Goal: Task Accomplishment & Management: Use online tool/utility

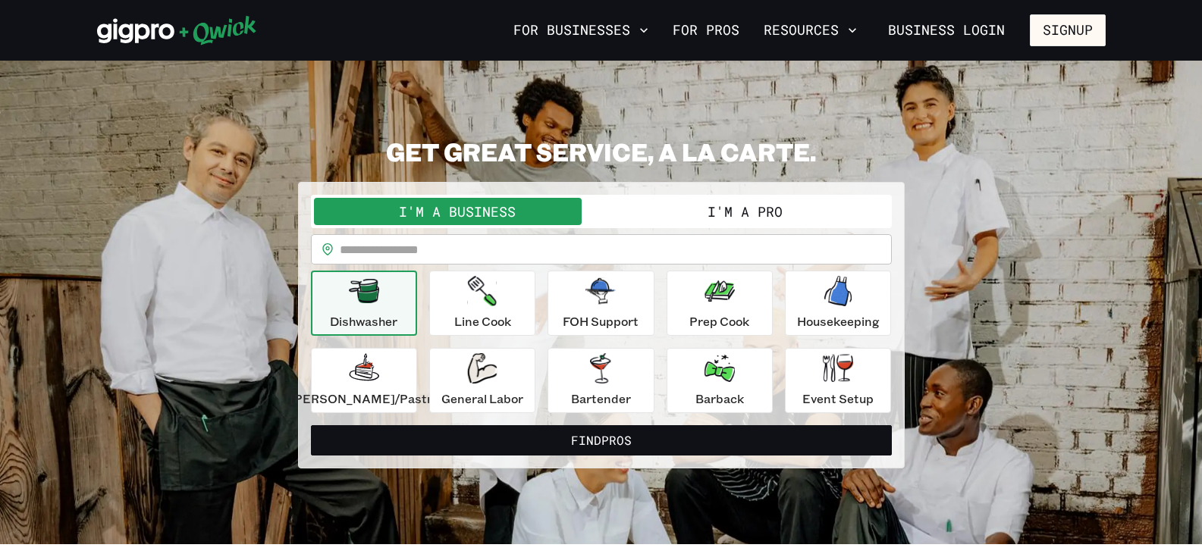
click at [372, 312] on div "Dishwasher" at bounding box center [363, 303] width 67 height 55
click at [836, 381] on icon "button" at bounding box center [838, 368] width 30 height 28
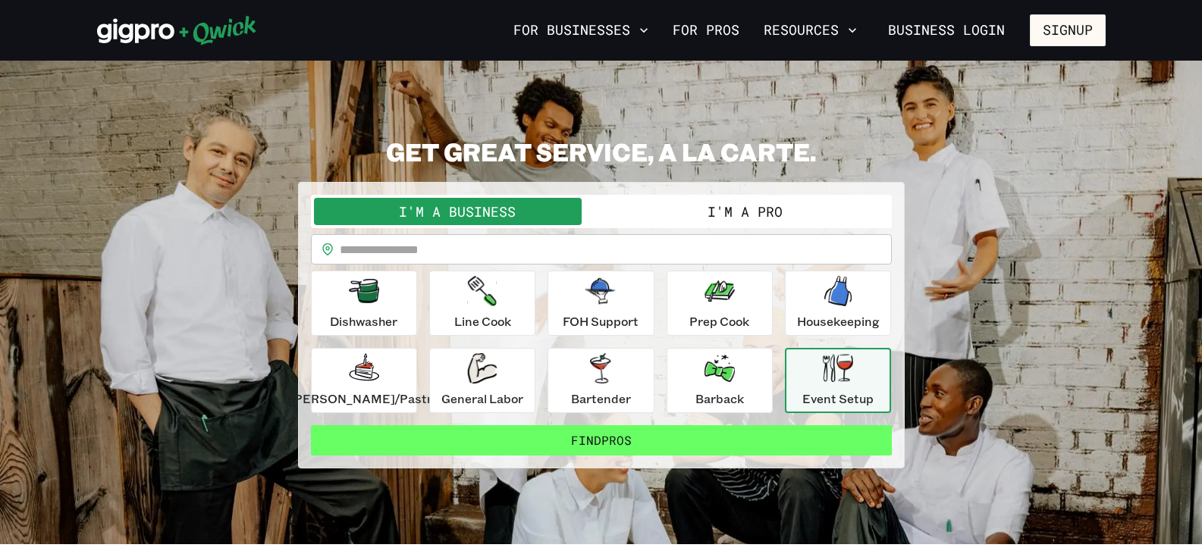
click at [569, 437] on button "Find Pros" at bounding box center [601, 440] width 581 height 30
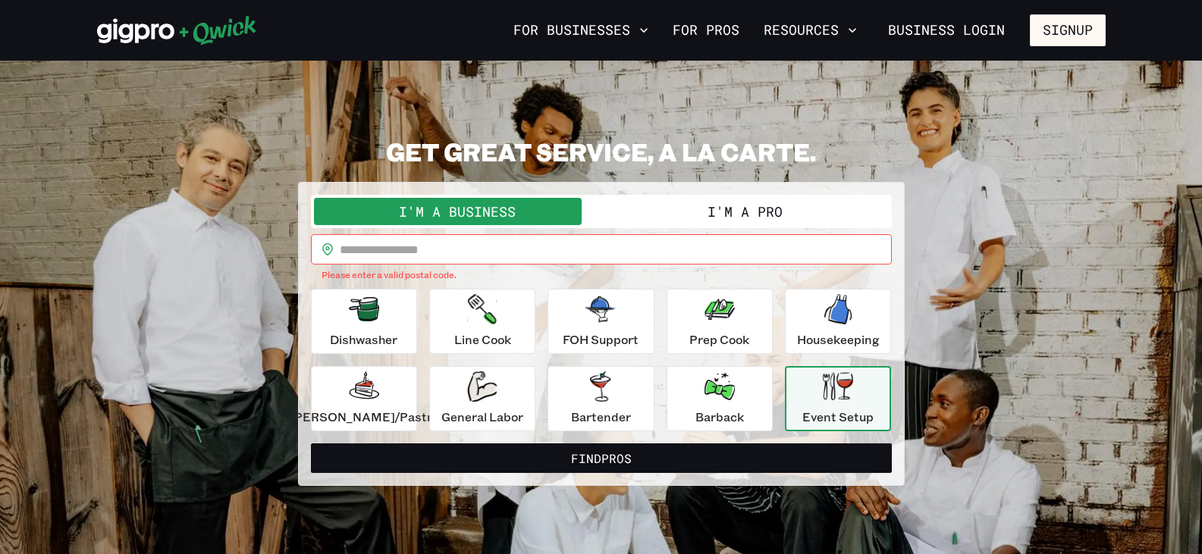
click at [741, 210] on button "I'm a Pro" at bounding box center [744, 211] width 287 height 27
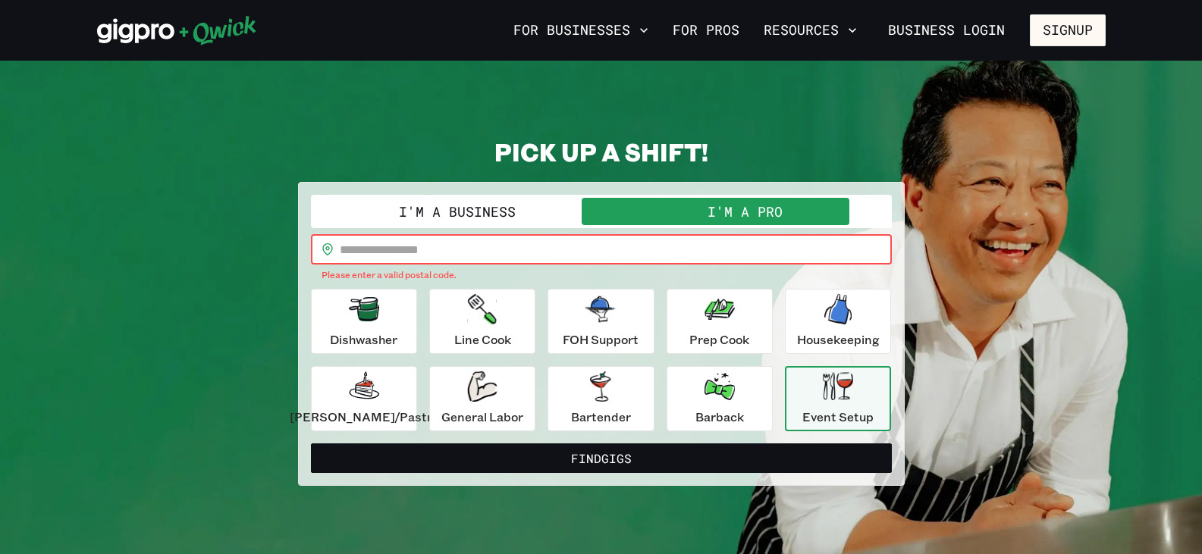
click at [698, 243] on input "text" at bounding box center [616, 249] width 552 height 30
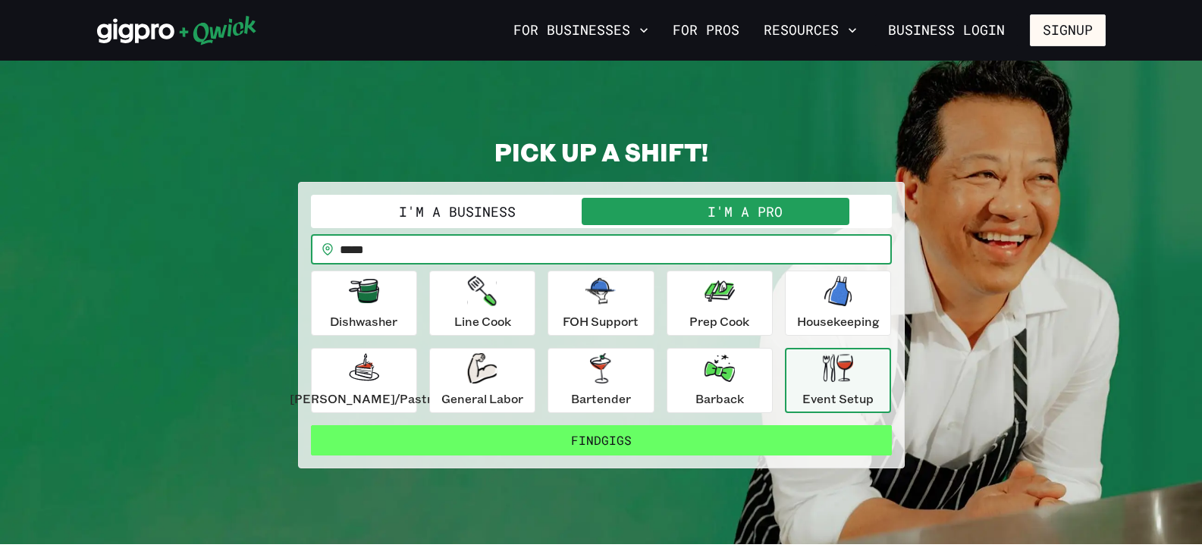
type input "*****"
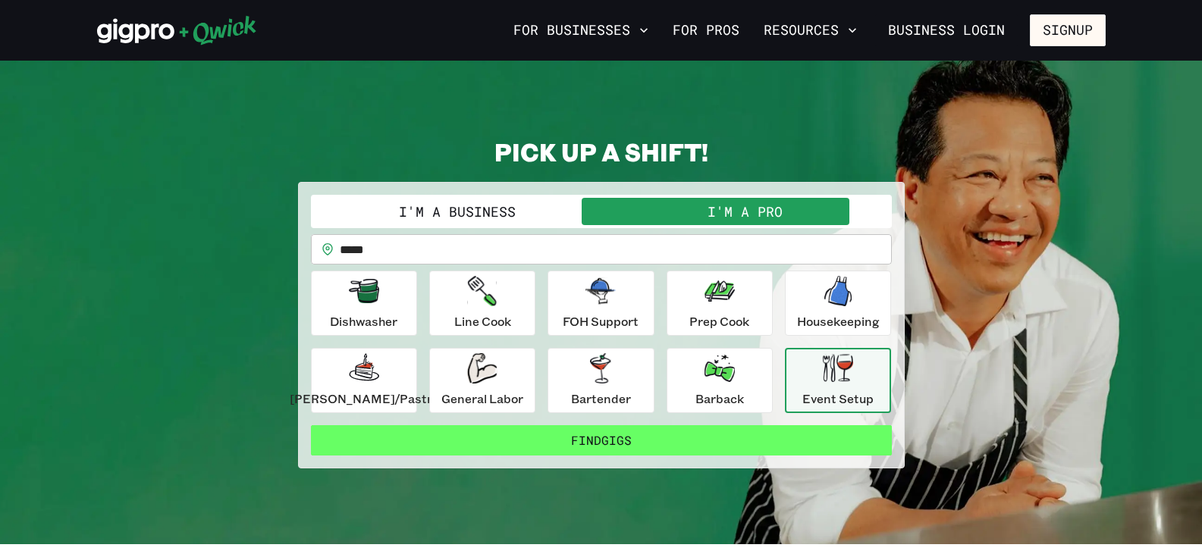
click at [535, 436] on button "Find Gigs" at bounding box center [601, 440] width 581 height 30
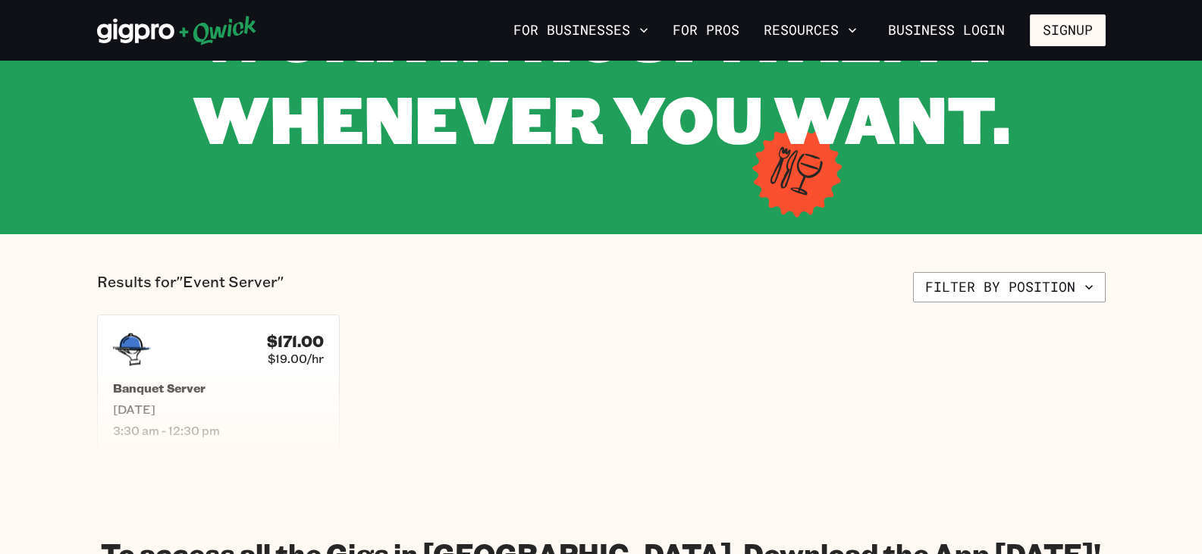
scroll to position [212, 0]
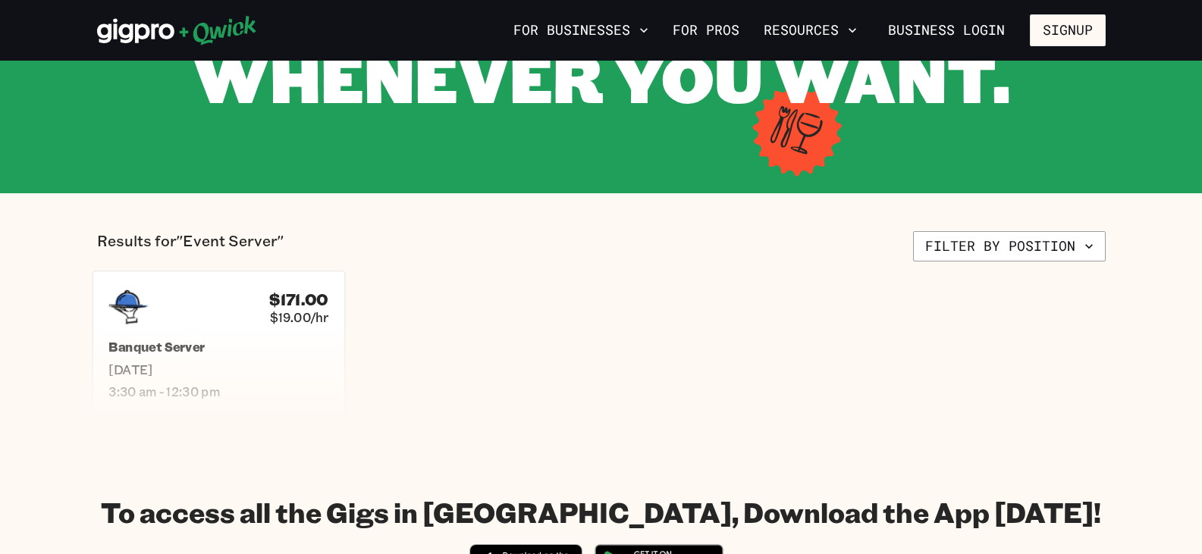
click at [275, 338] on div "$171.00 $19.00/hr Banquet Server [DATE] 3:30 am - 12:30 pm" at bounding box center [218, 343] width 253 height 145
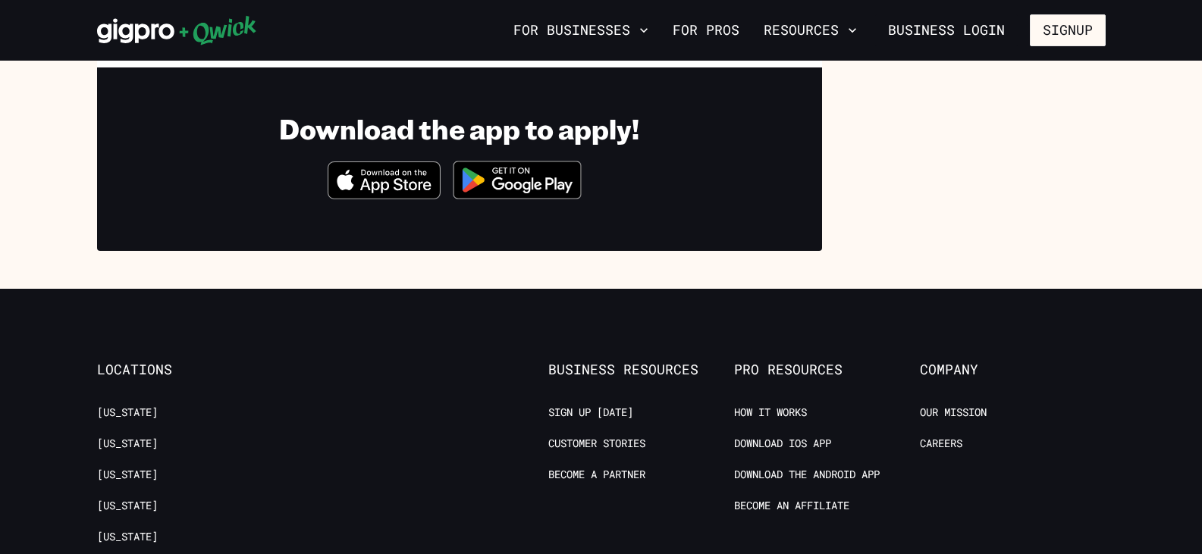
scroll to position [425, 0]
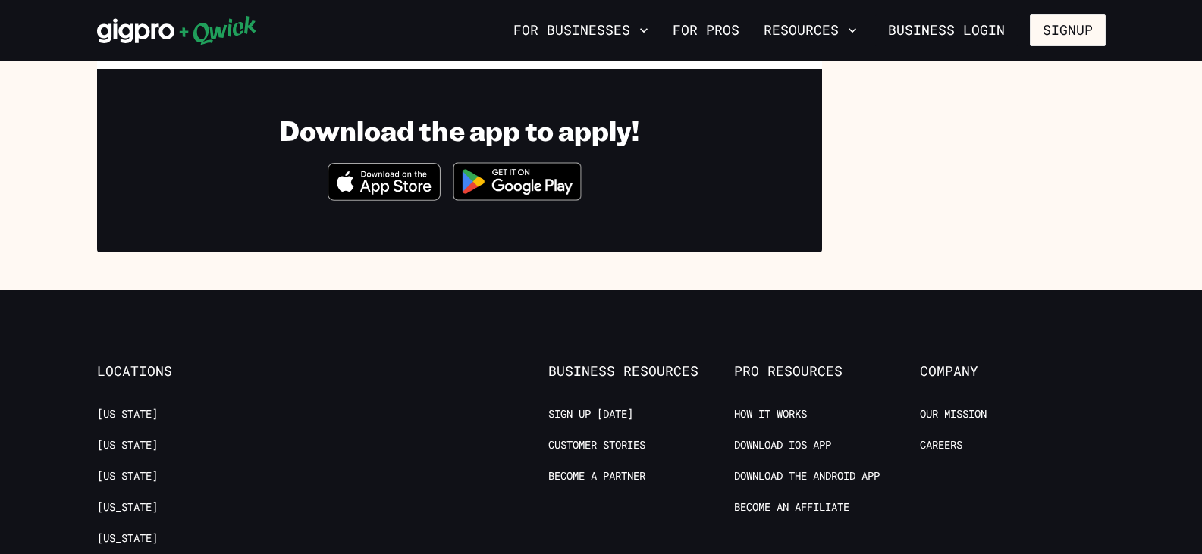
scroll to position [212, 0]
